Goal: Task Accomplishment & Management: Manage account settings

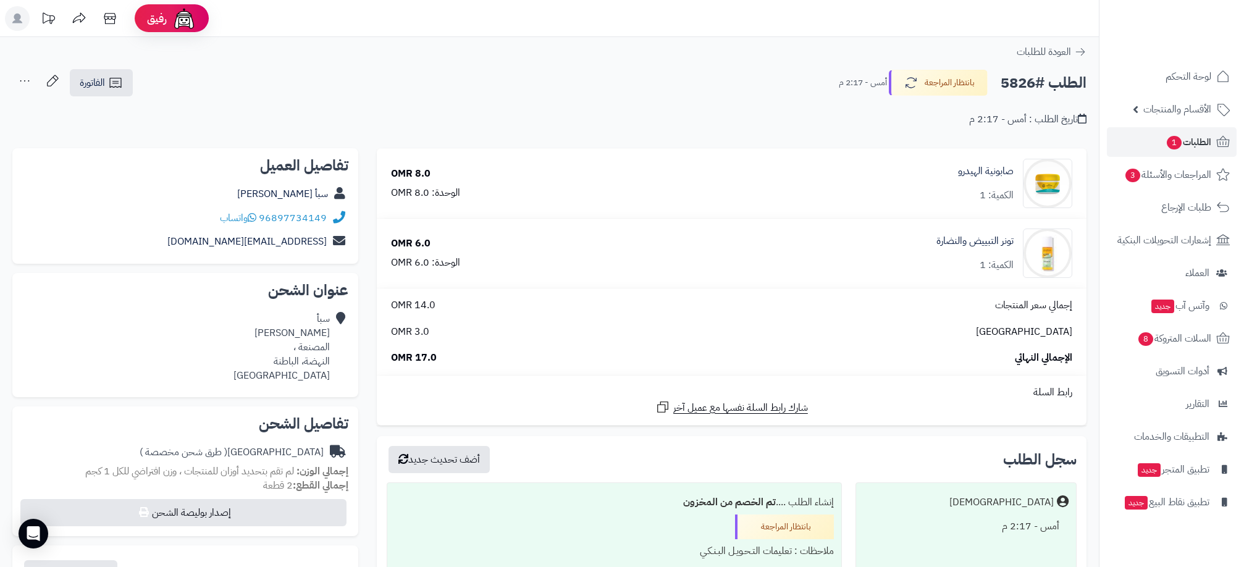
scroll to position [278, 0]
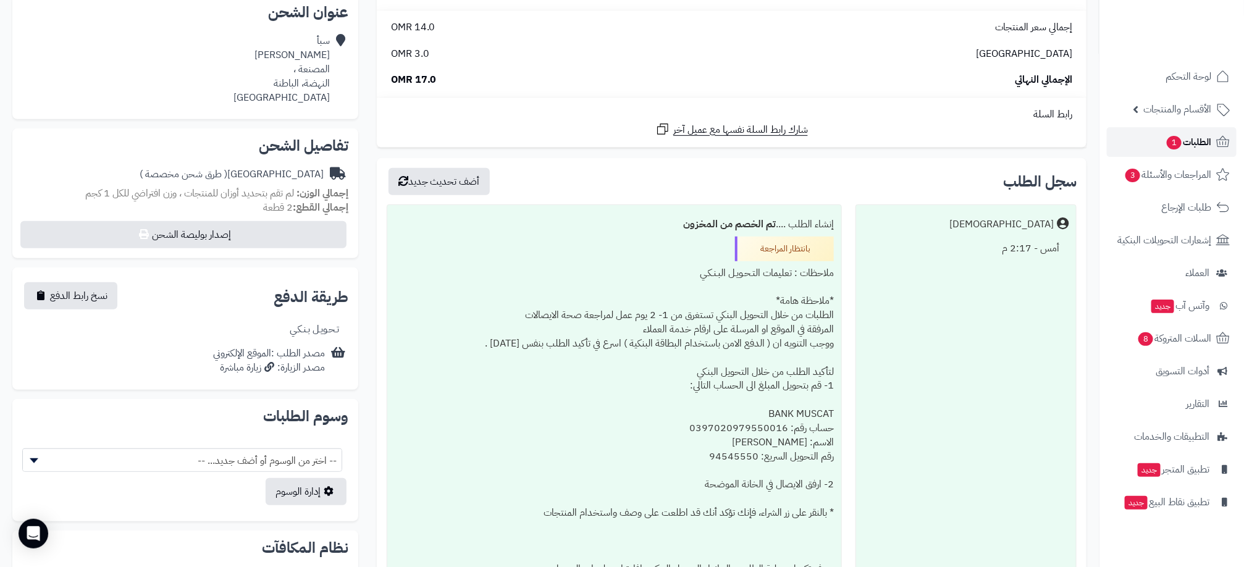
click at [1177, 138] on span "1" at bounding box center [1173, 143] width 15 height 14
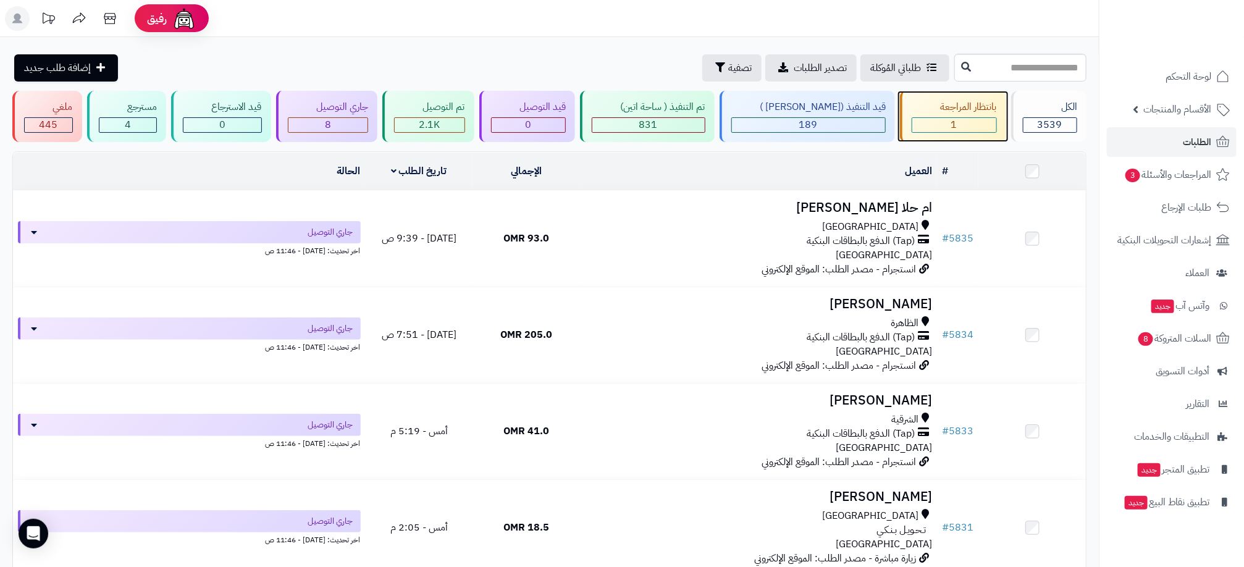
click at [959, 120] on div "1" at bounding box center [954, 125] width 84 height 14
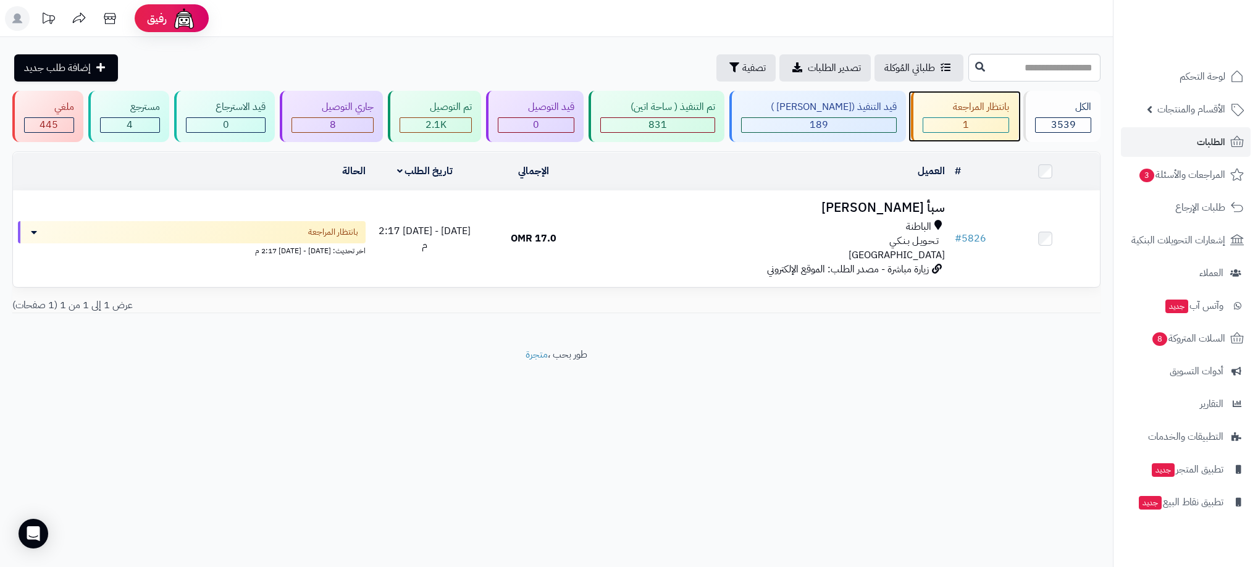
click at [943, 119] on div "1" at bounding box center [965, 125] width 85 height 14
click at [574, 121] on div "0" at bounding box center [535, 125] width 75 height 14
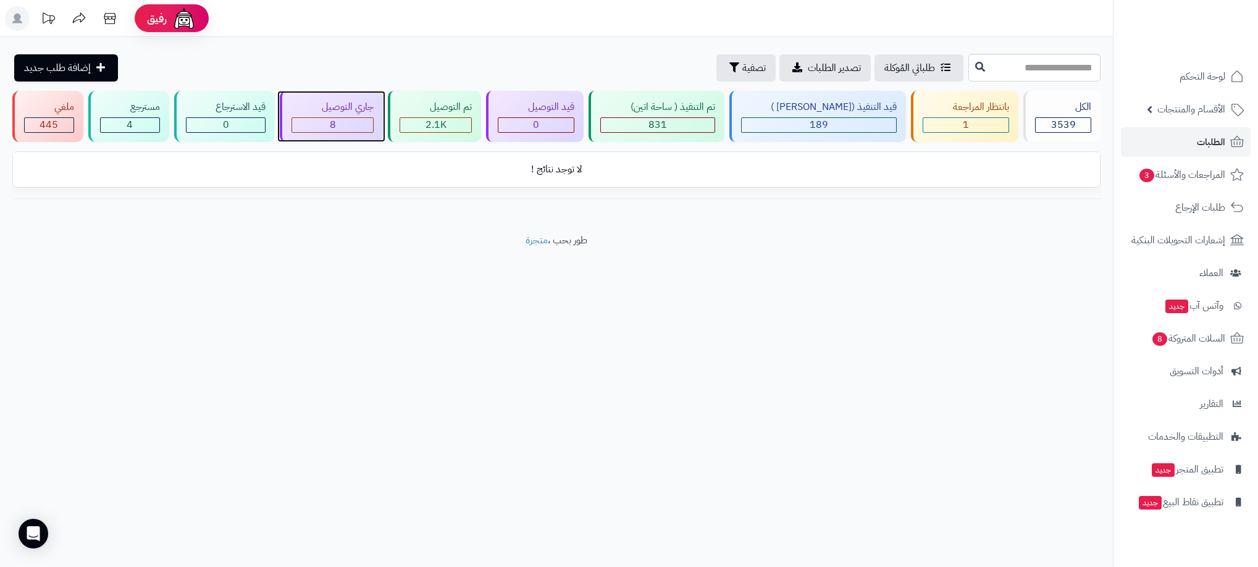
click at [365, 121] on div "8" at bounding box center [332, 125] width 81 height 14
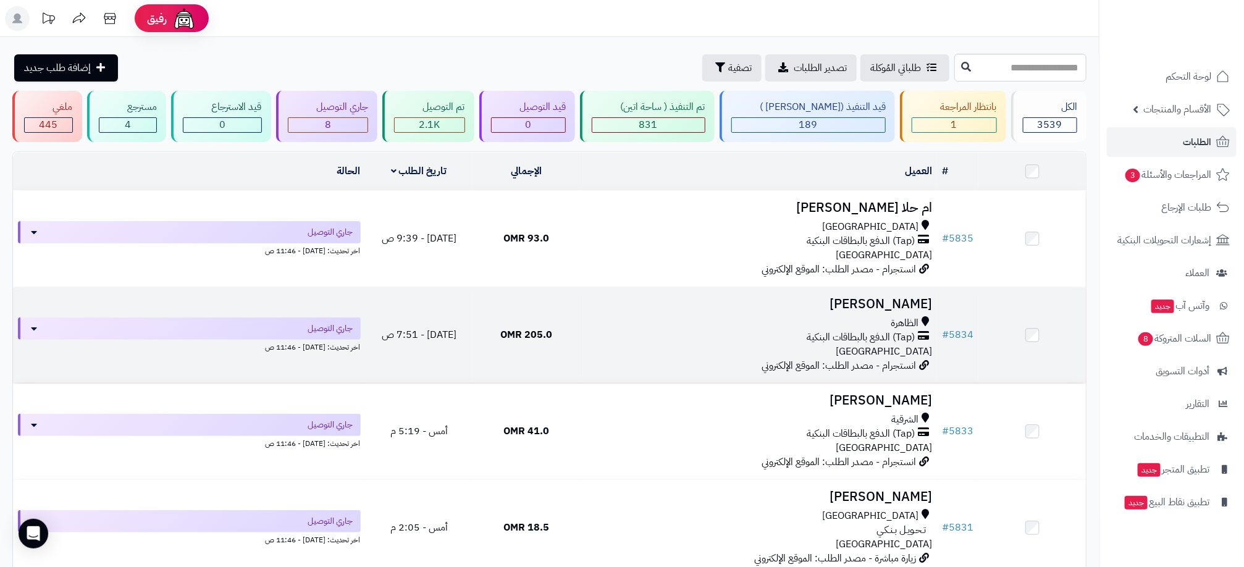
click at [601, 330] on div "(Tap) الدفع بالبطاقات البنكية" at bounding box center [758, 337] width 347 height 14
drag, startPoint x: 663, startPoint y: 341, endPoint x: 604, endPoint y: 304, distance: 69.9
click at [604, 304] on h3 "[PERSON_NAME]" at bounding box center [758, 304] width 347 height 14
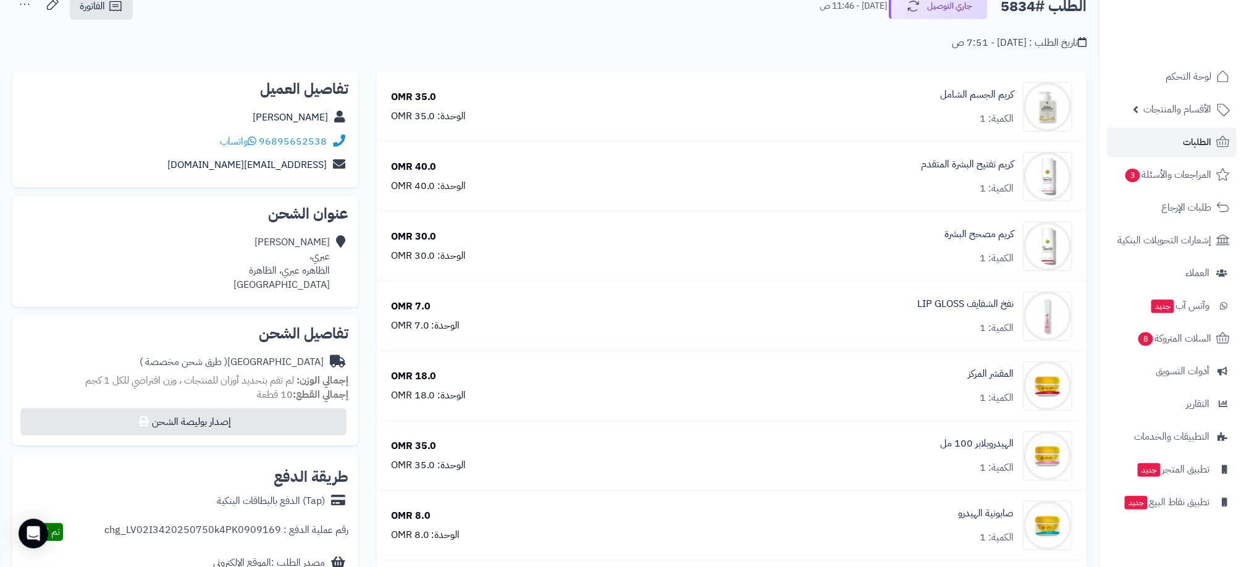
scroll to position [74, 0]
